Goal: Task Accomplishment & Management: Manage account settings

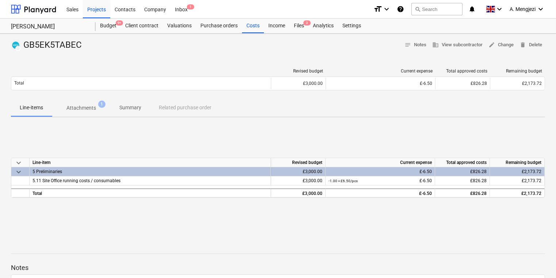
click at [70, 111] on p "Attachments" at bounding box center [81, 108] width 30 height 8
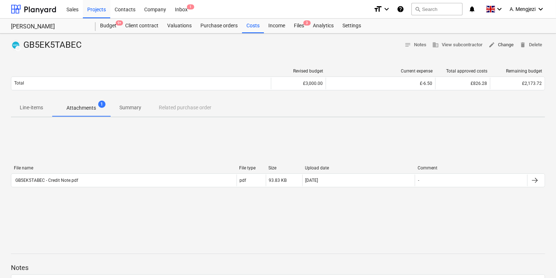
click at [500, 41] on span "edit Change" at bounding box center [500, 45] width 25 height 8
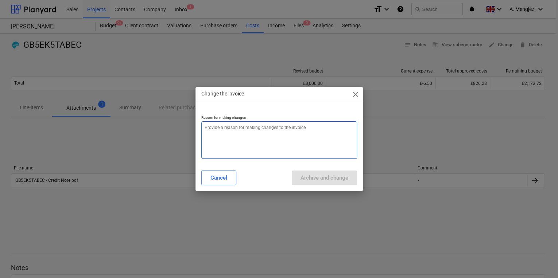
click at [317, 131] on textarea at bounding box center [279, 141] width 156 height 38
click at [23, 151] on div "Change the invoice close Reason for making changes Cancel Archive and change" at bounding box center [279, 139] width 558 height 278
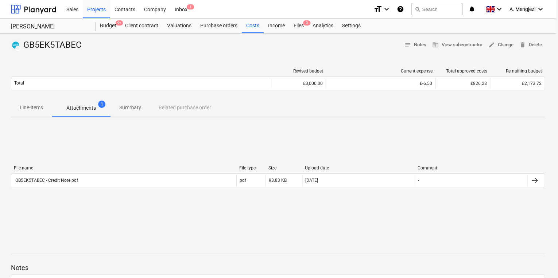
type textarea "x"
click at [101, 9] on div "Projects" at bounding box center [96, 9] width 27 height 19
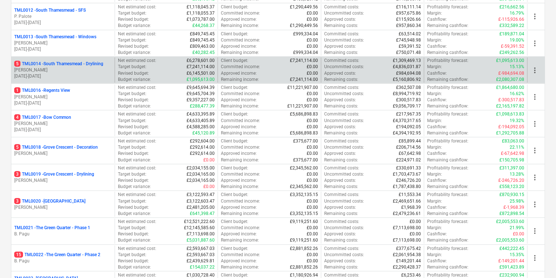
scroll to position [496, 0]
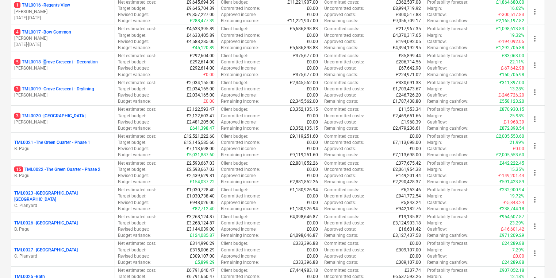
click at [47, 61] on p "5 TML0018 - Grove Crescent - Decoration" at bounding box center [56, 62] width 84 height 6
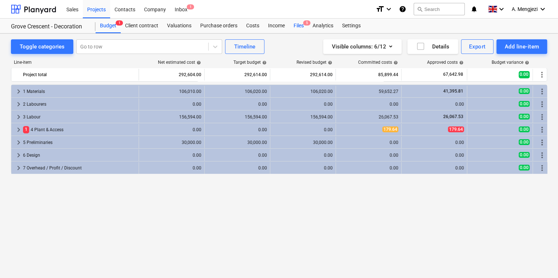
click at [302, 27] on div "Files 5" at bounding box center [298, 26] width 19 height 15
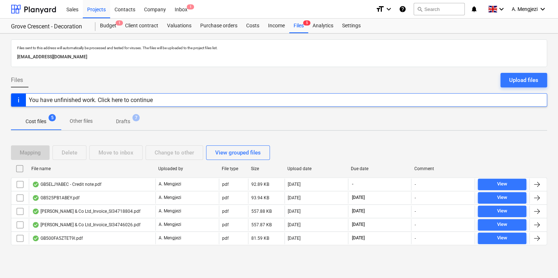
click at [132, 255] on div "Mapping Delete Move to inbox Change to other View grouped files File name Uploa…" at bounding box center [279, 198] width 536 height 123
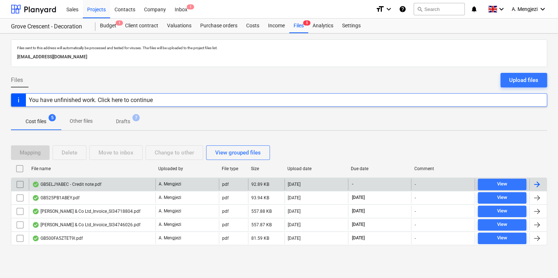
click at [145, 184] on div "GB5ELJYABEC - Credit note.pdf" at bounding box center [92, 185] width 127 height 12
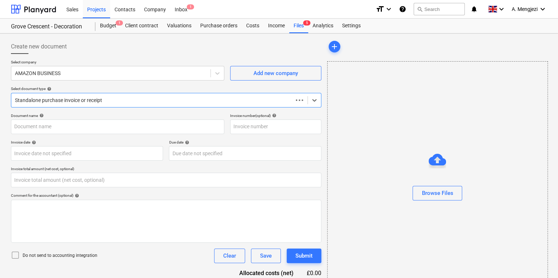
type input "0.00"
type input "GB5ELJYABEC"
type input "[DATE]"
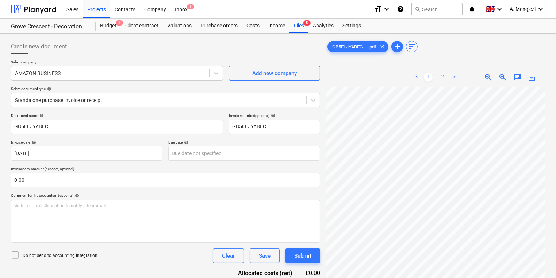
scroll to position [4, 111]
click at [285, 151] on div "Create new document Select company AMAZON BUSINESS Add new company Select docum…" at bounding box center [278, 192] width 540 height 312
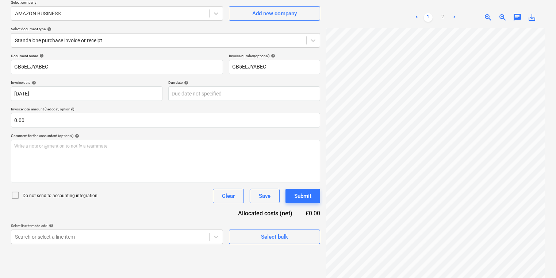
scroll to position [73, 0]
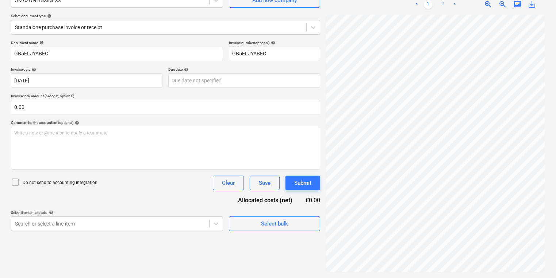
click at [445, 4] on link "2" at bounding box center [442, 4] width 9 height 9
click at [430, 4] on link "1" at bounding box center [428, 4] width 9 height 9
click at [556, 159] on html "Sales Projects Contacts Company Inbox 1 format_size keyboard_arrow_down help se…" at bounding box center [278, 66] width 556 height 278
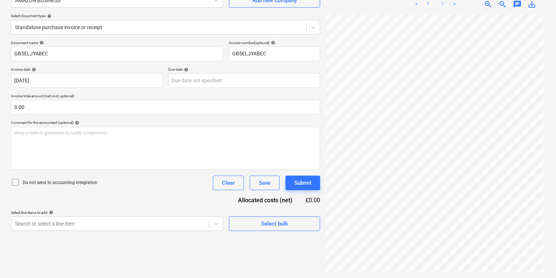
click at [442, 4] on link "2" at bounding box center [442, 4] width 9 height 9
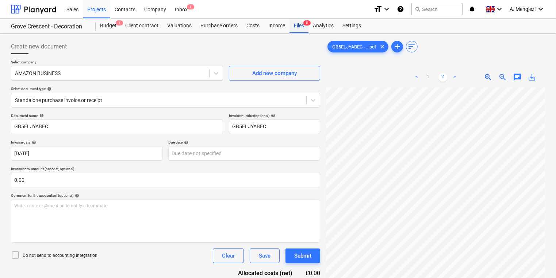
scroll to position [0, 0]
click at [312, 23] on div "Analytics" at bounding box center [323, 26] width 30 height 15
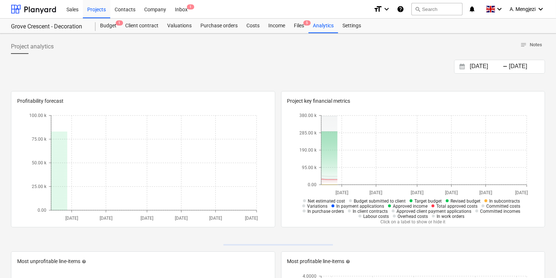
click at [290, 33] on link "Files 5" at bounding box center [298, 26] width 19 height 15
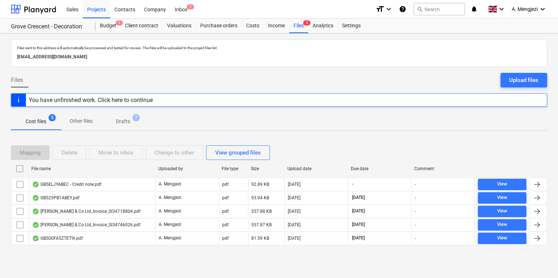
click at [126, 255] on div "Mapping Delete Move to inbox Change to other View grouped files File name Uploa…" at bounding box center [279, 198] width 536 height 123
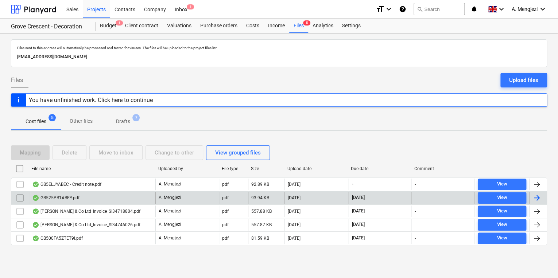
click at [83, 192] on div "GB525PB1ABEY.pdf" at bounding box center [92, 198] width 127 height 12
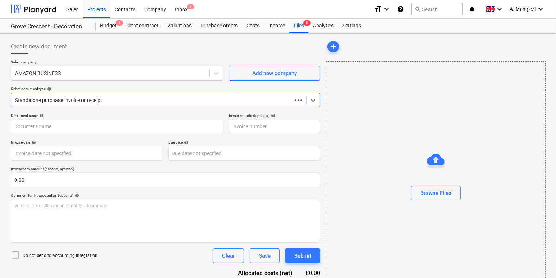
type input "GB525PB1ABEY"
type input "[DATE]"
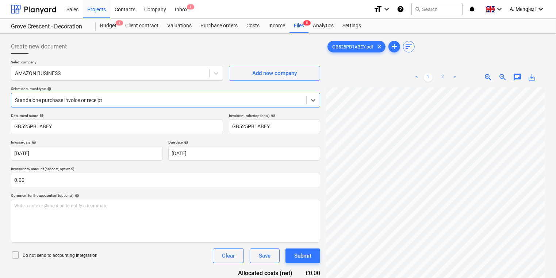
click at [446, 76] on link "2" at bounding box center [442, 77] width 9 height 9
click at [426, 75] on link "1" at bounding box center [428, 77] width 9 height 9
click at [439, 79] on link "2" at bounding box center [442, 77] width 9 height 9
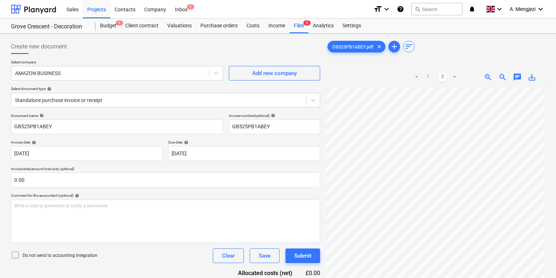
scroll to position [107, 32]
click at [477, 278] on html "Sales Projects Contacts Company Inbox 1 format_size keyboard_arrow_down help se…" at bounding box center [278, 139] width 556 height 278
click at [163, 51] on div "Create new document" at bounding box center [165, 46] width 309 height 15
click at [189, 7] on span "1" at bounding box center [190, 6] width 7 height 5
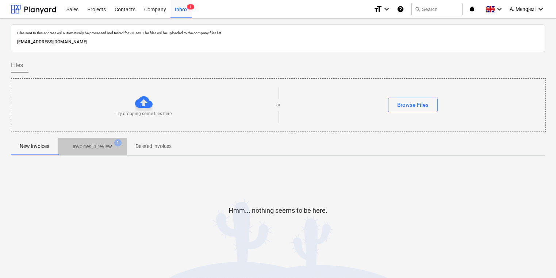
click at [121, 150] on span "Invoices in review 1" at bounding box center [92, 146] width 69 height 13
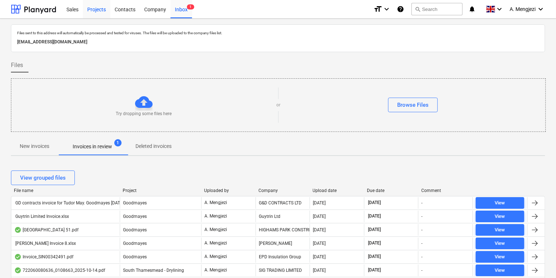
click at [108, 8] on div "Projects" at bounding box center [96, 9] width 27 height 19
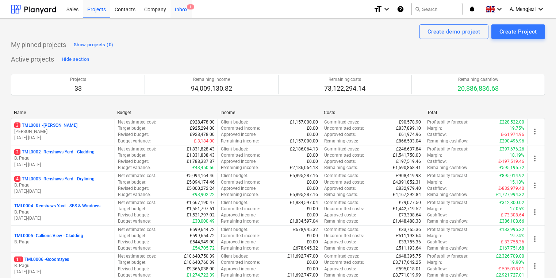
click at [173, 8] on div "Inbox 1" at bounding box center [181, 9] width 22 height 19
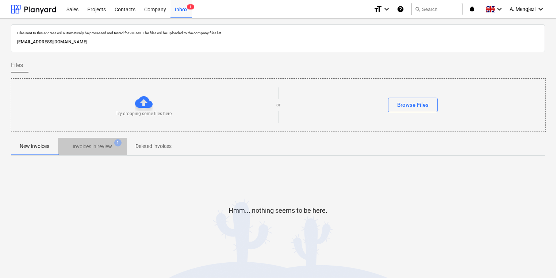
click at [125, 148] on span "Invoices in review 1" at bounding box center [92, 146] width 69 height 13
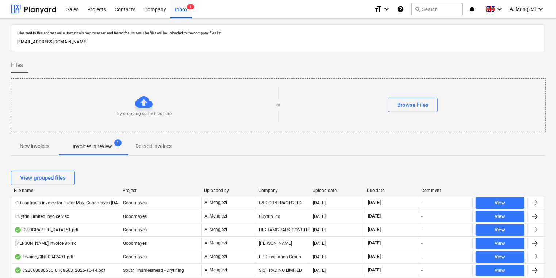
click at [130, 190] on div "Project" at bounding box center [161, 190] width 76 height 5
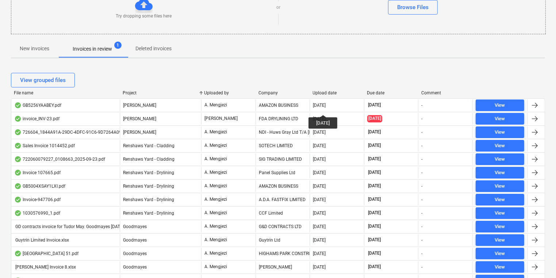
scroll to position [88, 0]
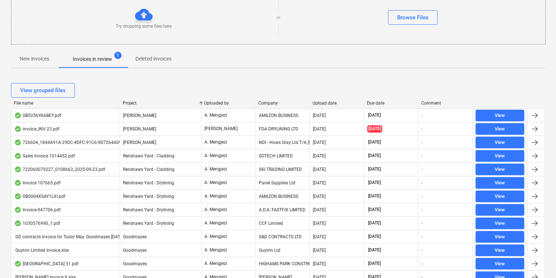
click at [264, 104] on div "Company" at bounding box center [282, 103] width 49 height 5
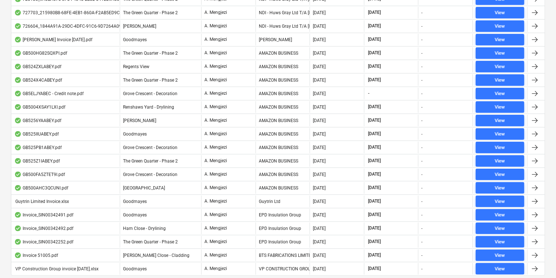
scroll to position [876, 0]
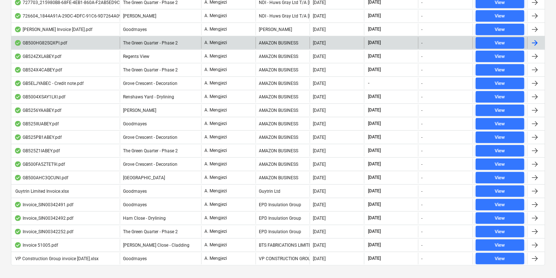
click at [173, 37] on div "The Green Quarter - Phase 2" at bounding box center [160, 43] width 81 height 12
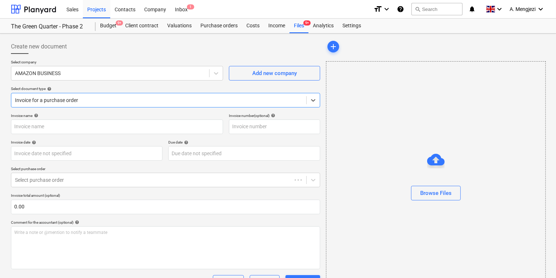
type input "GB500HG82SQXPI"
type input "[DATE]"
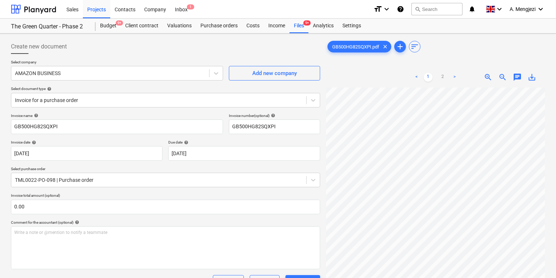
scroll to position [96, 111]
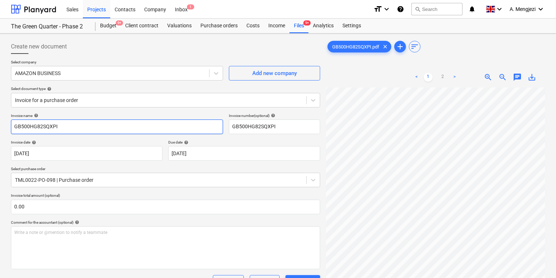
click at [45, 124] on input "GB500HG82SQXPI" at bounding box center [117, 127] width 212 height 15
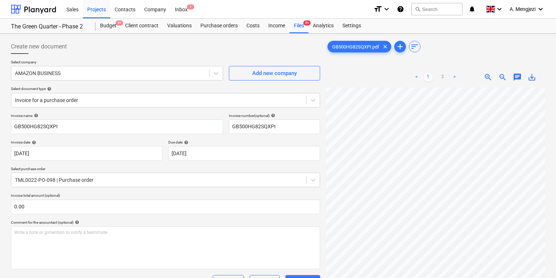
scroll to position [178, 0]
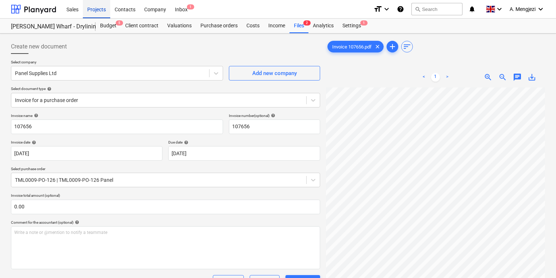
click at [97, 12] on div "Projects" at bounding box center [96, 9] width 27 height 19
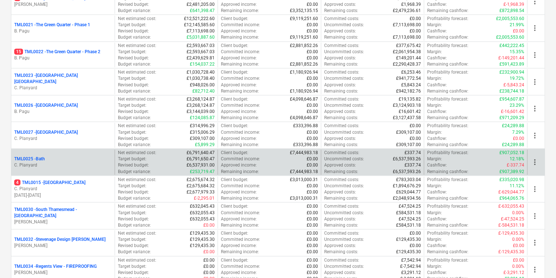
scroll to position [613, 0]
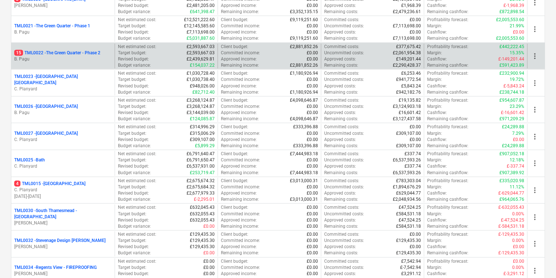
click at [85, 56] on p "B. Pagu" at bounding box center [62, 59] width 97 height 6
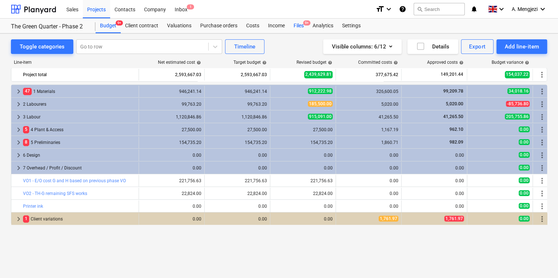
click at [297, 24] on div "Files 9+" at bounding box center [298, 26] width 19 height 15
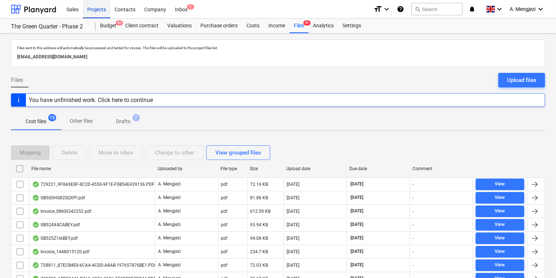
click at [103, 16] on div "Projects" at bounding box center [96, 9] width 27 height 19
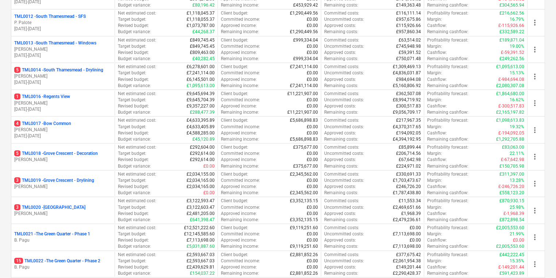
scroll to position [467, 0]
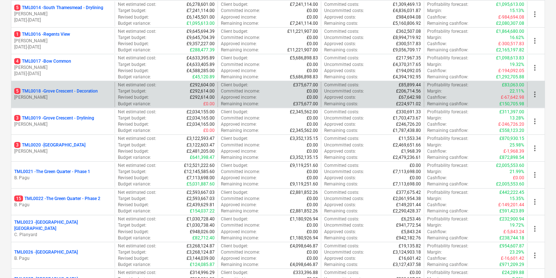
click at [98, 104] on div "5 TML0018 - Grove Crescent - Decoration [PERSON_NAME]" at bounding box center [62, 94] width 103 height 25
click at [97, 102] on div "5 TML0018 - Grove Crescent - Decoration [PERSON_NAME]" at bounding box center [62, 94] width 103 height 25
click at [95, 98] on p "[PERSON_NAME]" at bounding box center [62, 98] width 97 height 6
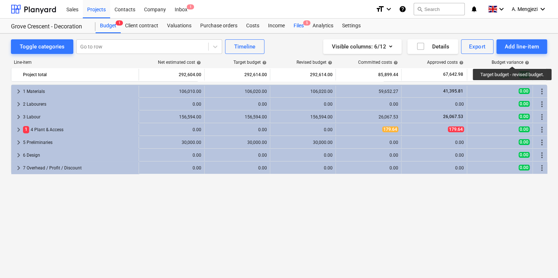
click at [302, 21] on div "Files 5" at bounding box center [298, 26] width 19 height 15
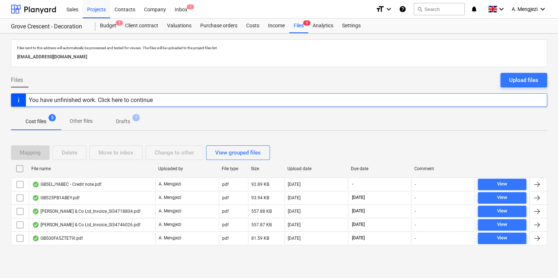
click at [152, 163] on div at bounding box center [155, 169] width 13 height 12
click at [140, 165] on div "File name" at bounding box center [91, 169] width 127 height 12
checkbox input "false"
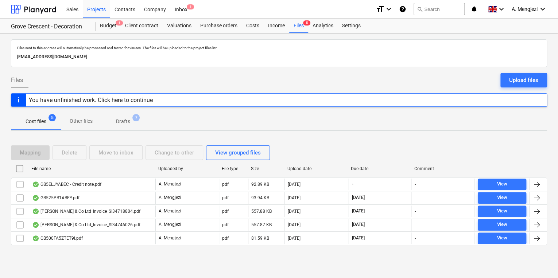
checkbox input "false"
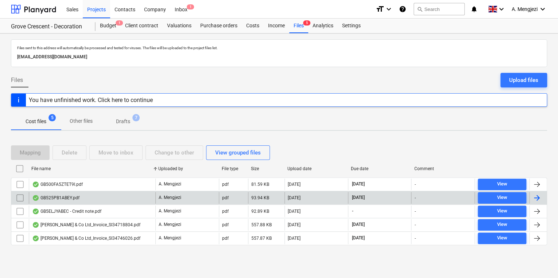
click at [127, 195] on div "GB525PB1ABEY.pdf" at bounding box center [92, 198] width 127 height 12
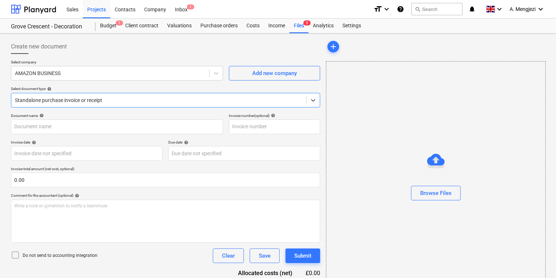
type input "GB525PB1ABEY"
type input "[DATE]"
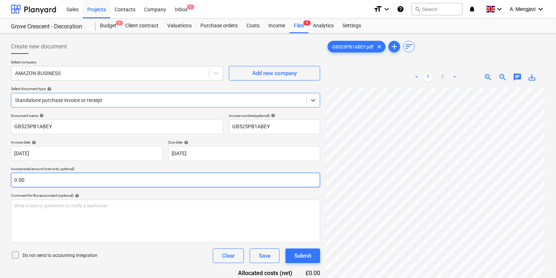
scroll to position [58, 0]
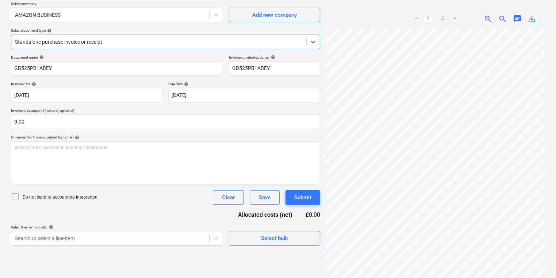
click at [443, 16] on link "2" at bounding box center [442, 19] width 9 height 9
click at [135, 37] on div "Standalone purchase invoice or receipt" at bounding box center [158, 42] width 295 height 10
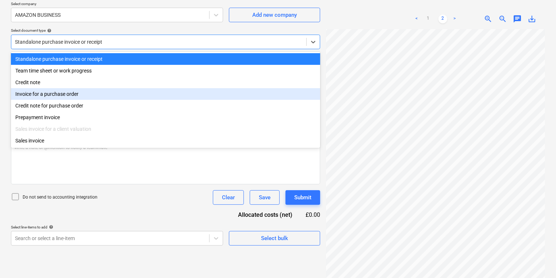
click at [120, 89] on div "Invoice for a purchase order" at bounding box center [165, 94] width 309 height 12
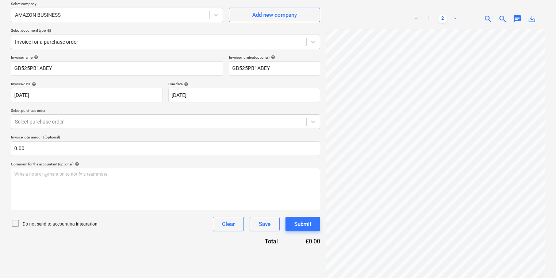
click at [428, 16] on link "1" at bounding box center [428, 19] width 9 height 9
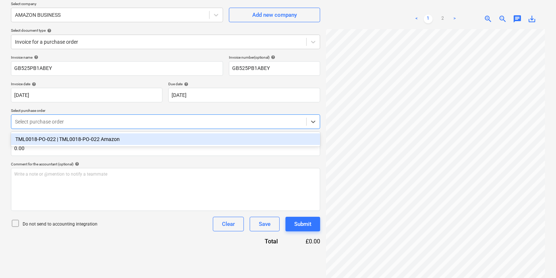
click at [279, 115] on div "Select purchase order" at bounding box center [165, 122] width 309 height 15
click at [276, 118] on div at bounding box center [159, 121] width 288 height 7
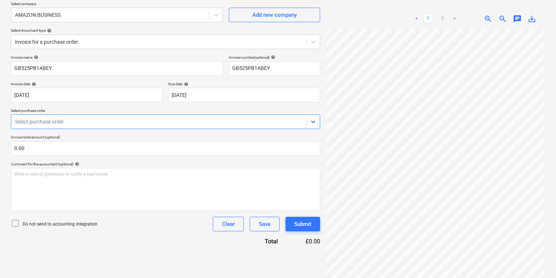
scroll to position [0, 0]
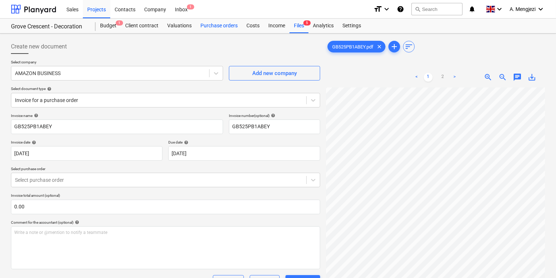
click at [199, 30] on div "Purchase orders" at bounding box center [219, 26] width 46 height 15
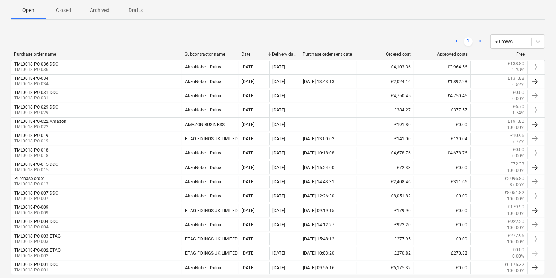
scroll to position [54, 0]
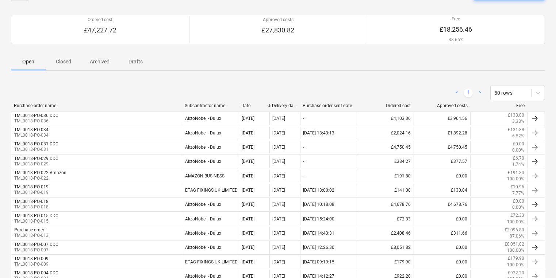
click at [65, 62] on p "Closed" at bounding box center [64, 62] width 18 height 8
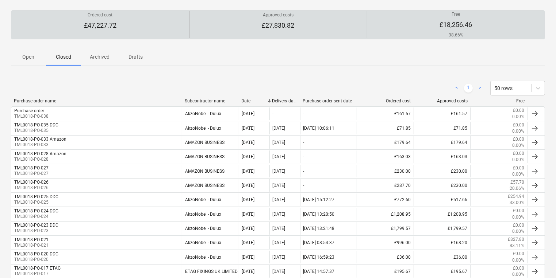
scroll to position [38, 0]
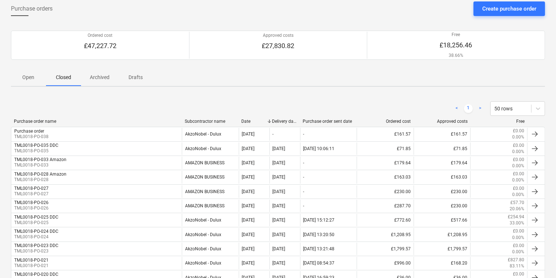
click at [101, 74] on p "Archived" at bounding box center [100, 78] width 20 height 8
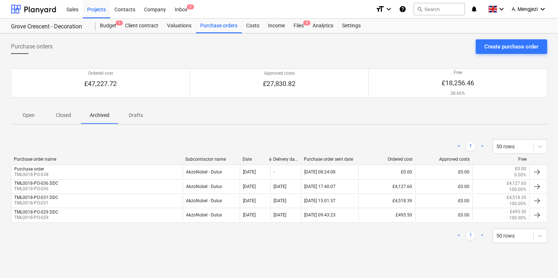
click at [127, 105] on div "Ordered cost £47,227.72 Approved costs £27,830.82 Free £18,256.46 38.66% Please…" at bounding box center [279, 83] width 536 height 47
click at [129, 112] on p "Drafts" at bounding box center [136, 116] width 18 height 8
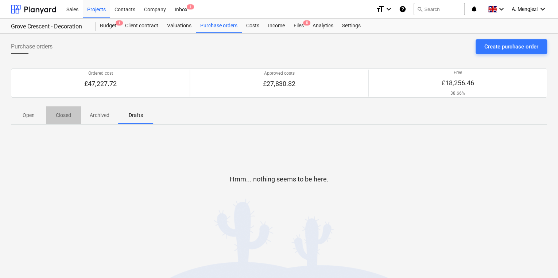
click at [61, 113] on p "Closed" at bounding box center [64, 116] width 18 height 8
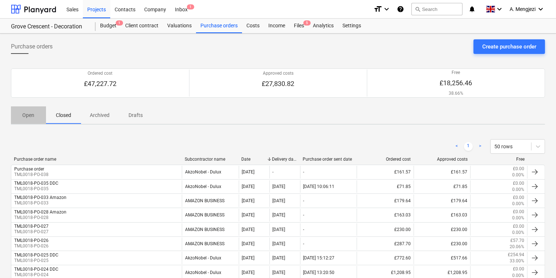
click at [33, 118] on p "Open" at bounding box center [29, 116] width 18 height 8
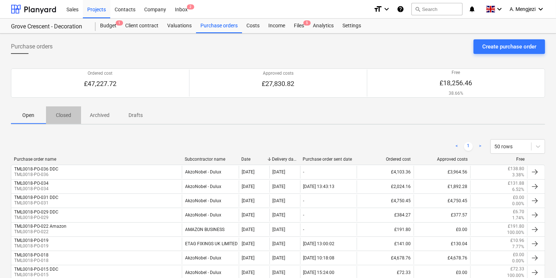
click at [76, 114] on span "Closed" at bounding box center [63, 115] width 35 height 12
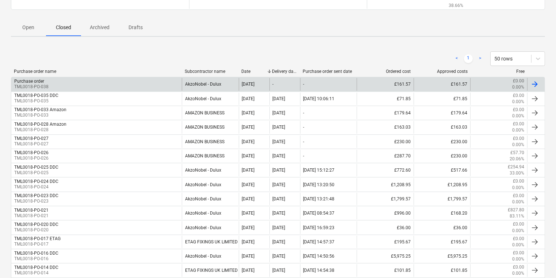
scroll to position [88, 0]
click at [97, 24] on p "Archived" at bounding box center [100, 28] width 20 height 8
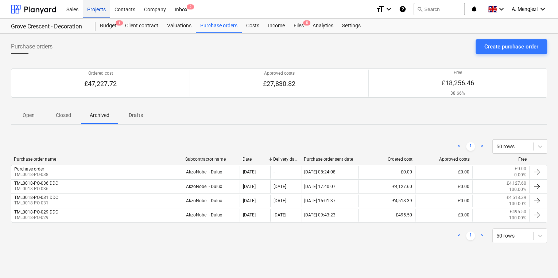
click at [97, 9] on div "Projects" at bounding box center [96, 9] width 27 height 19
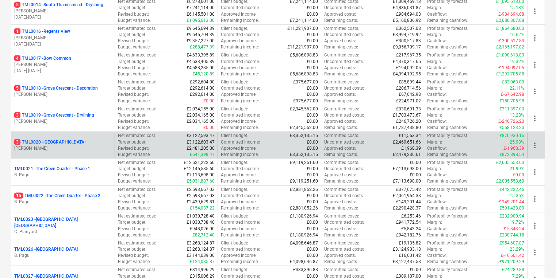
scroll to position [467, 0]
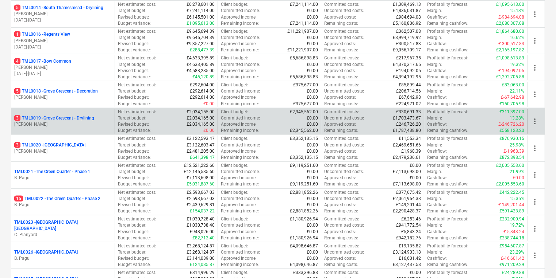
click at [84, 109] on div "3 TML0019 - Grove Crescent - Drylining R. Williamson" at bounding box center [62, 121] width 103 height 25
click at [85, 112] on div "3 TML0019 - Grove Crescent - Drylining R. Williamson" at bounding box center [62, 121] width 103 height 25
click at [85, 115] on p "3 TML0019 - Grove Crescent - Drylining" at bounding box center [54, 118] width 80 height 6
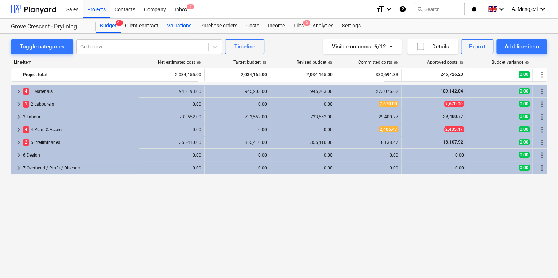
click at [194, 24] on div "Valuations" at bounding box center [179, 26] width 33 height 15
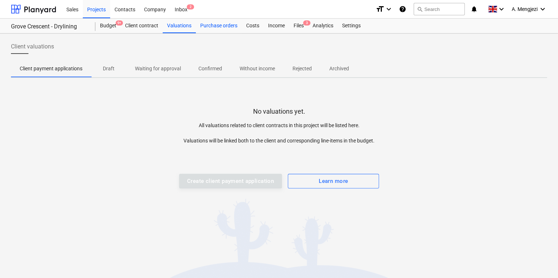
click at [211, 24] on div "Purchase orders" at bounding box center [219, 26] width 46 height 15
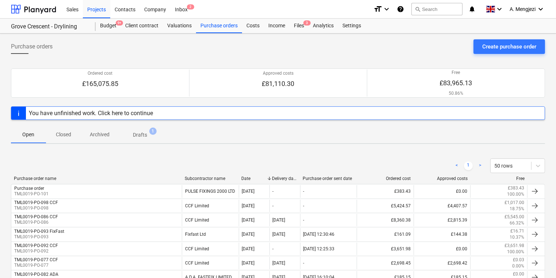
click at [75, 134] on span "Closed" at bounding box center [63, 135] width 35 height 12
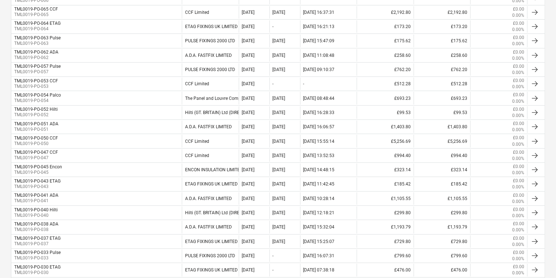
scroll to position [438, 0]
